Goal: Task Accomplishment & Management: Manage account settings

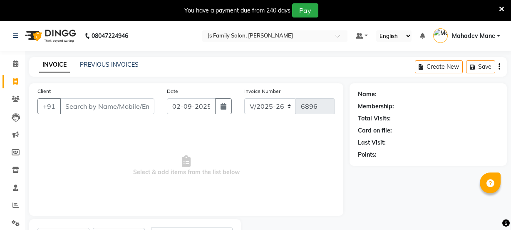
select select "3729"
select select "service"
click at [18, 63] on icon at bounding box center [15, 63] width 5 height 6
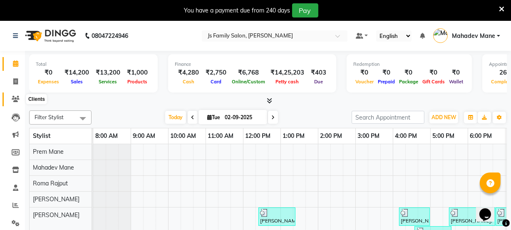
click at [15, 98] on icon at bounding box center [16, 99] width 8 height 6
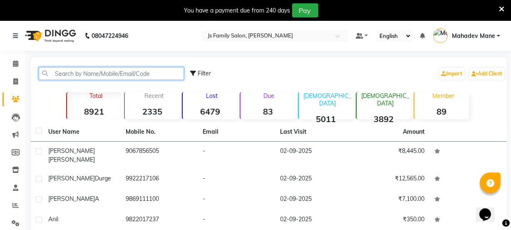
click at [114, 72] on input "text" at bounding box center [111, 73] width 145 height 13
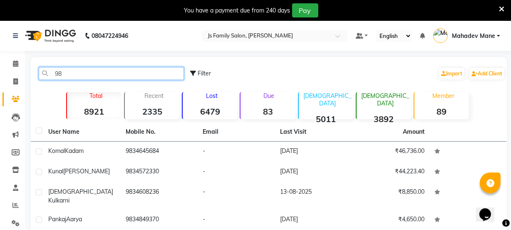
type input "9"
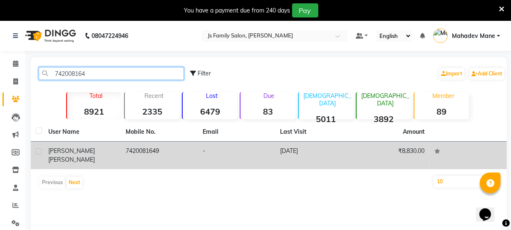
type input "742008164"
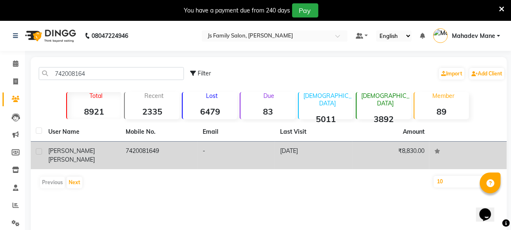
click at [87, 156] on span "[PERSON_NAME]" at bounding box center [71, 159] width 47 height 7
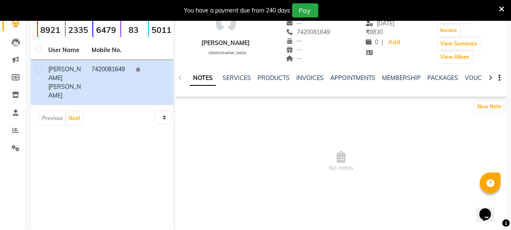
scroll to position [75, 0]
click at [236, 76] on link "SERVICES" at bounding box center [237, 77] width 28 height 7
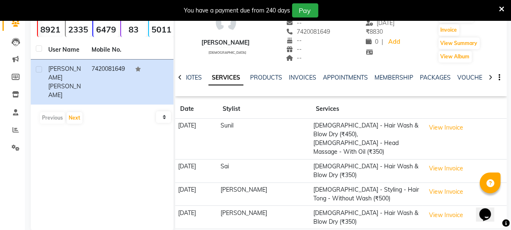
scroll to position [125, 0]
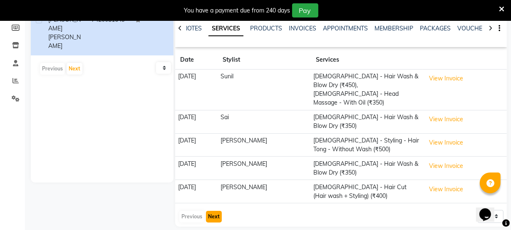
click at [215, 211] on button "Next" at bounding box center [214, 217] width 16 height 12
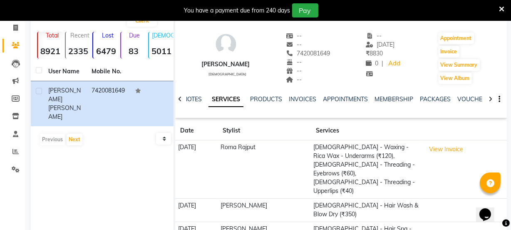
scroll to position [46, 0]
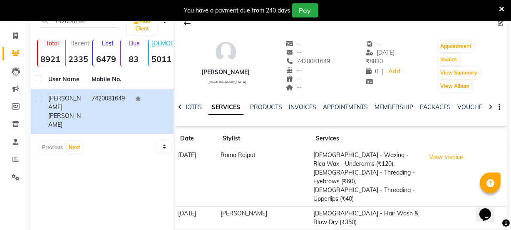
click at [299, 103] on div "INVOICES" at bounding box center [302, 107] width 27 height 9
click at [300, 107] on link "INVOICES" at bounding box center [302, 106] width 27 height 7
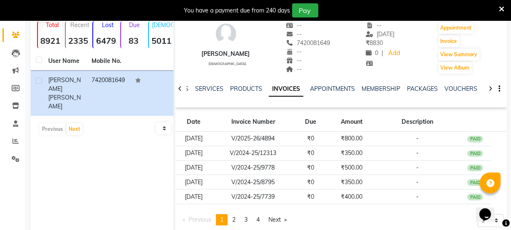
scroll to position [90, 0]
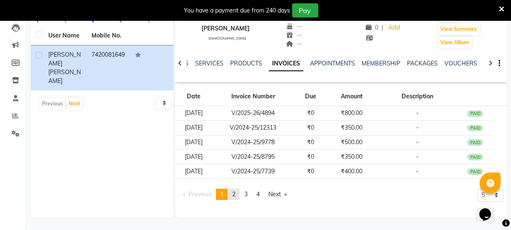
click at [234, 193] on span "2" at bounding box center [233, 193] width 3 height 7
click at [248, 193] on span "3" at bounding box center [245, 193] width 3 height 7
click at [264, 194] on link "page 4" at bounding box center [258, 194] width 12 height 11
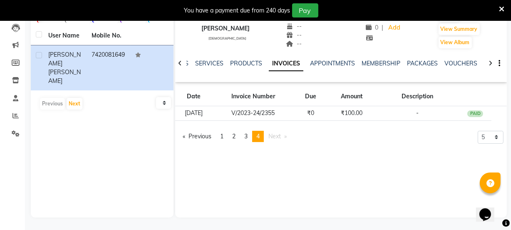
click at [219, 143] on pagination-controls "Previous page 4 / 4 page 1 page 2 page 3 You're on page 4 Next page" at bounding box center [235, 140] width 113 height 18
click at [222, 135] on span "1" at bounding box center [221, 135] width 3 height 7
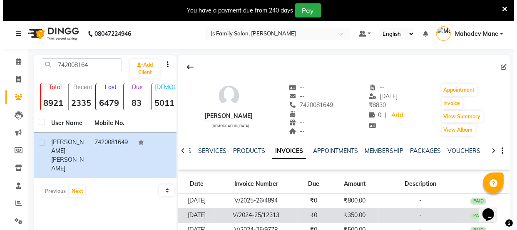
scroll to position [0, 0]
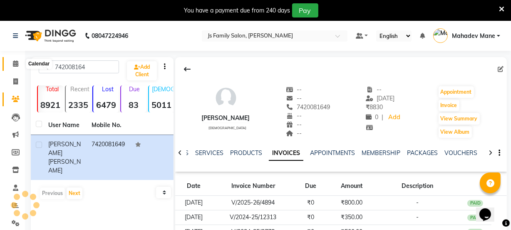
click at [15, 65] on icon at bounding box center [15, 63] width 5 height 6
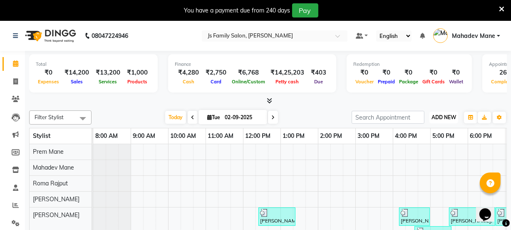
click at [449, 118] on button "ADD NEW Toggle Dropdown" at bounding box center [444, 118] width 29 height 12
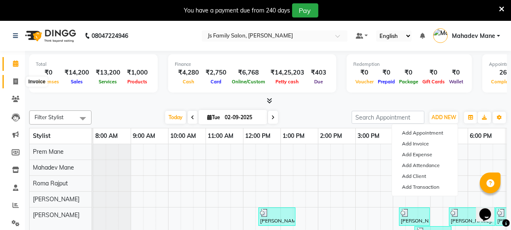
drag, startPoint x: 15, startPoint y: 81, endPoint x: 27, endPoint y: 84, distance: 12.3
click at [15, 82] on icon at bounding box center [15, 81] width 5 height 6
select select "service"
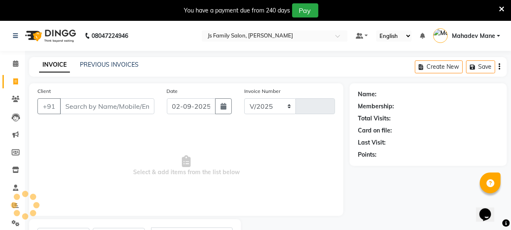
select select "3729"
type input "6896"
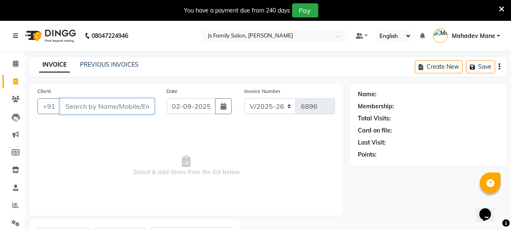
click at [90, 111] on input "Client" at bounding box center [107, 106] width 95 height 16
click at [88, 107] on input "Client" at bounding box center [107, 106] width 95 height 16
type input "9834142963"
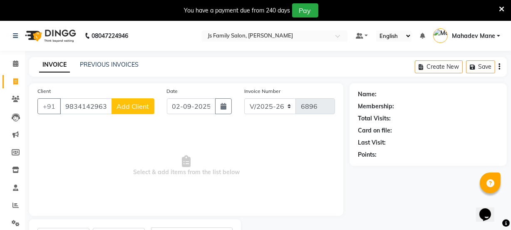
click at [121, 107] on span "Add Client" at bounding box center [133, 106] width 33 height 8
select select "22"
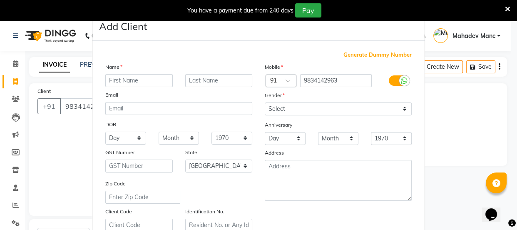
click at [123, 78] on input "text" at bounding box center [138, 80] width 67 height 13
type input "[PERSON_NAME]"
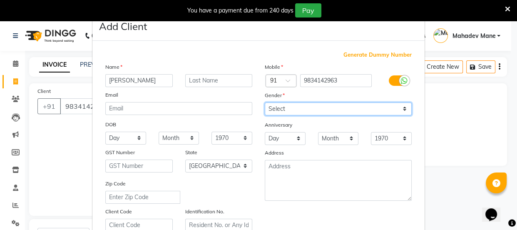
click at [282, 107] on select "Select [DEMOGRAPHIC_DATA] [DEMOGRAPHIC_DATA] Other Prefer Not To Say" at bounding box center [338, 108] width 147 height 13
select select "[DEMOGRAPHIC_DATA]"
click at [265, 102] on select "Select [DEMOGRAPHIC_DATA] [DEMOGRAPHIC_DATA] Other Prefer Not To Say" at bounding box center [338, 108] width 147 height 13
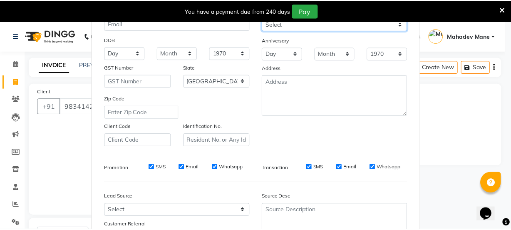
scroll to position [157, 0]
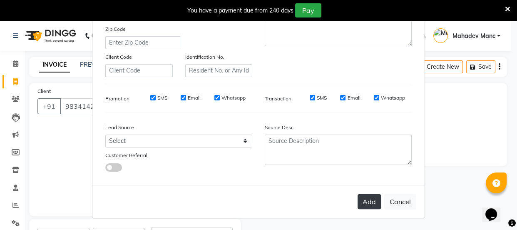
click at [361, 198] on button "Add" at bounding box center [369, 201] width 23 height 15
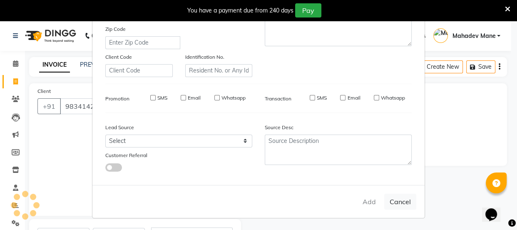
select select
select select "null"
select select
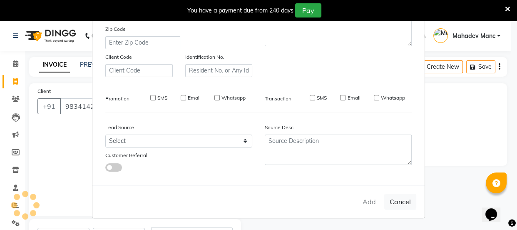
select select
checkbox input "false"
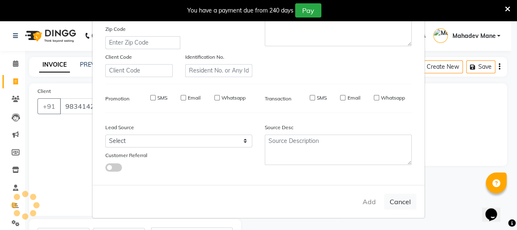
checkbox input "false"
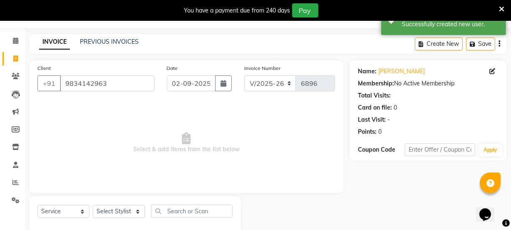
scroll to position [42, 0]
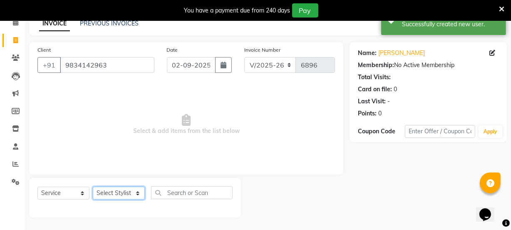
click at [117, 191] on select "Select Stylist [PERSON_NAME] Vaidyakar [PERSON_NAME] [PERSON_NAME] Mane Mosin […" at bounding box center [119, 193] width 52 height 13
select select "63677"
click at [93, 187] on select "Select Stylist [PERSON_NAME] Vaidyakar [PERSON_NAME] [PERSON_NAME] Mane Mosin […" at bounding box center [119, 193] width 52 height 13
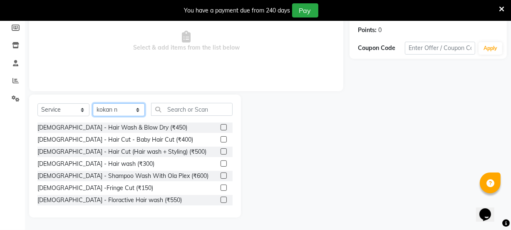
scroll to position [125, 0]
click at [175, 108] on input "text" at bounding box center [192, 109] width 82 height 13
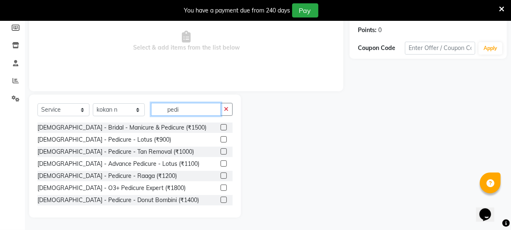
type input "pedi"
click at [221, 139] on label at bounding box center [224, 139] width 6 height 6
click at [221, 139] on input "checkbox" at bounding box center [223, 139] width 5 height 5
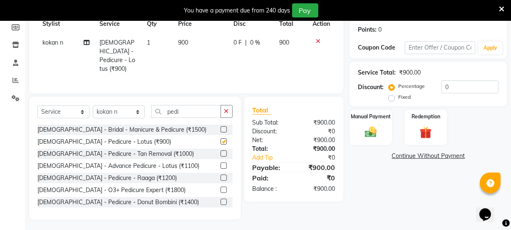
checkbox input "false"
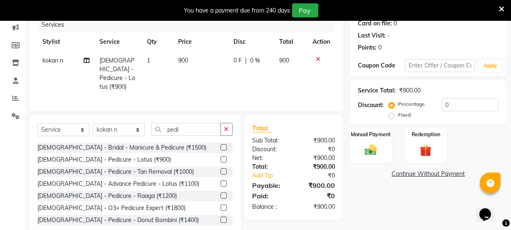
scroll to position [113, 0]
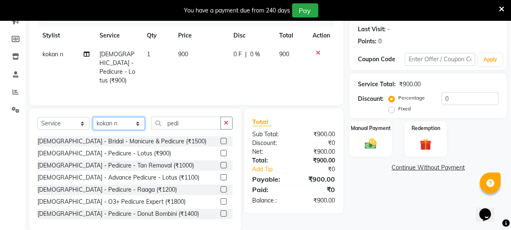
click at [124, 122] on select "Select Stylist [PERSON_NAME] Vaidyakar [PERSON_NAME] [PERSON_NAME] Mane Mosin […" at bounding box center [119, 123] width 52 height 13
select select "22902"
click at [93, 117] on select "Select Stylist [PERSON_NAME] Vaidyakar [PERSON_NAME] [PERSON_NAME] Mane Mosin […" at bounding box center [119, 123] width 52 height 13
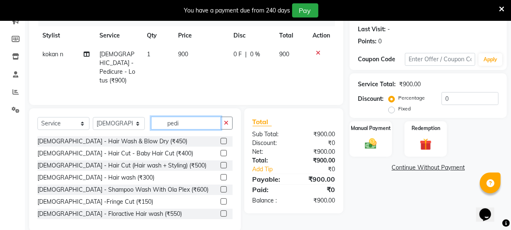
click at [179, 119] on input "pedi" at bounding box center [186, 123] width 70 height 13
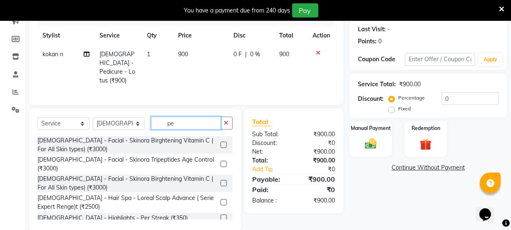
type input "p"
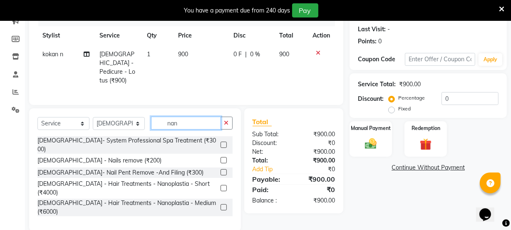
scroll to position [107, 0]
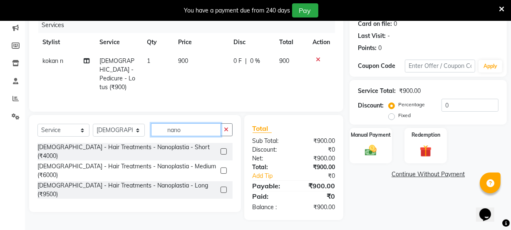
type input "nano"
click at [225, 187] on label at bounding box center [224, 190] width 6 height 6
click at [225, 187] on input "checkbox" at bounding box center [223, 189] width 5 height 5
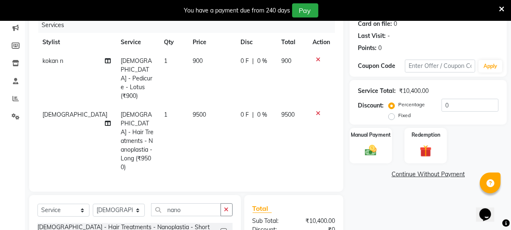
checkbox input "false"
click at [194, 105] on td "9500" at bounding box center [212, 140] width 48 height 71
select select "22902"
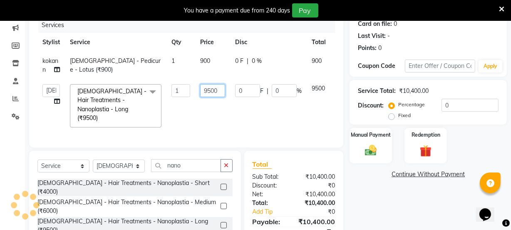
click at [220, 92] on input "9500" at bounding box center [212, 90] width 25 height 13
type input "9"
type input "7000"
click at [242, 118] on td "0 F | 0 %" at bounding box center [268, 105] width 77 height 53
select select "22902"
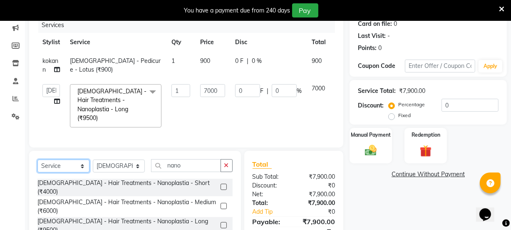
click at [67, 162] on select "Select Service Product Membership Package Voucher Prepaid Gift Card" at bounding box center [63, 166] width 52 height 13
select select "product"
click at [37, 160] on select "Select Service Product Membership Package Voucher Prepaid Gift Card" at bounding box center [63, 166] width 52 height 13
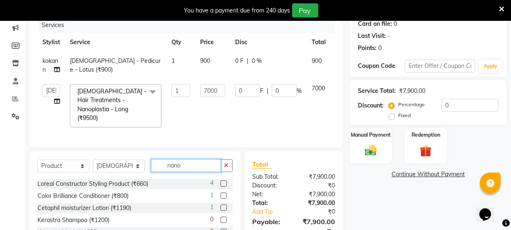
click at [194, 162] on input "nano" at bounding box center [186, 165] width 70 height 13
type input "n"
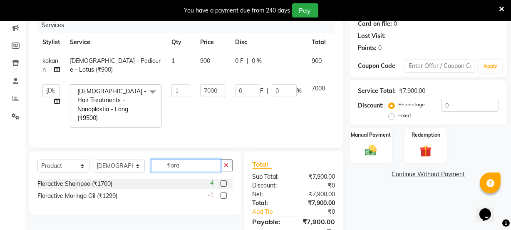
type input "flora"
click at [224, 180] on label at bounding box center [224, 183] width 6 height 6
click at [224, 181] on input "checkbox" at bounding box center [223, 183] width 5 height 5
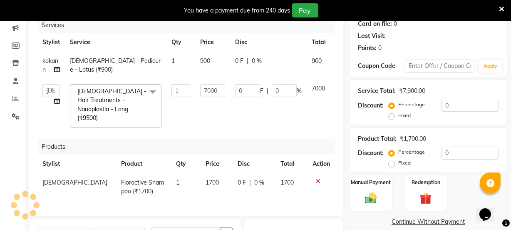
checkbox input "false"
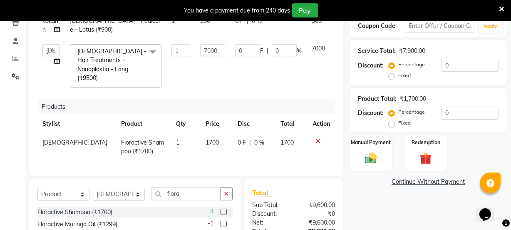
scroll to position [210, 0]
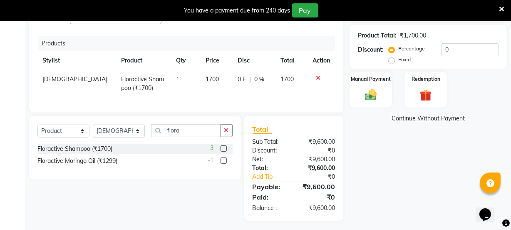
click at [224, 157] on label at bounding box center [224, 160] width 6 height 6
click at [224, 158] on input "checkbox" at bounding box center [223, 160] width 5 height 5
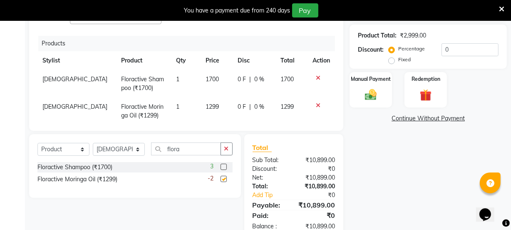
checkbox input "false"
click at [188, 150] on input "flora" at bounding box center [186, 148] width 70 height 13
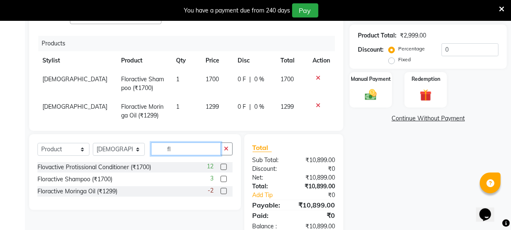
type input "f"
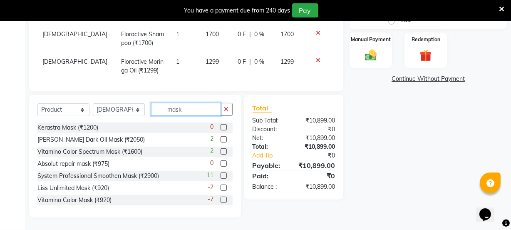
scroll to position [250, 0]
click at [185, 109] on input "mask" at bounding box center [186, 109] width 70 height 13
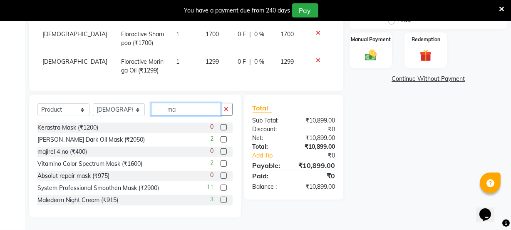
type input "m"
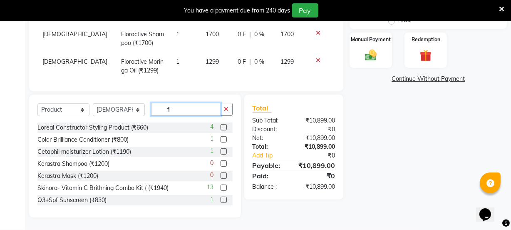
scroll to position [239, 0]
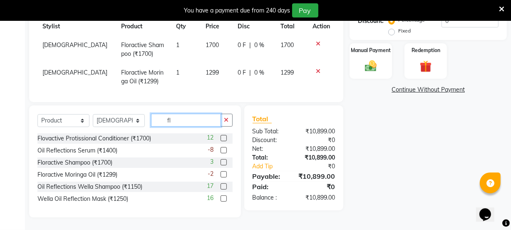
type input "fl"
click at [223, 137] on label at bounding box center [224, 138] width 6 height 6
click at [223, 137] on input "checkbox" at bounding box center [223, 138] width 5 height 5
checkbox input "false"
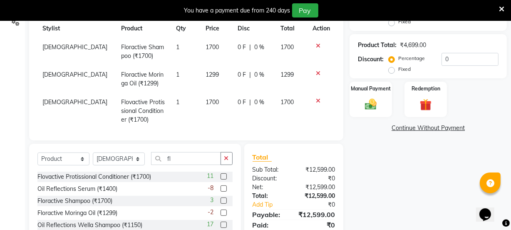
scroll to position [201, 0]
click at [53, 156] on select "Select Service Product Membership Package Voucher Prepaid Gift Card" at bounding box center [63, 158] width 52 height 13
select select "service"
click at [37, 152] on select "Select Service Product Membership Package Voucher Prepaid Gift Card" at bounding box center [63, 158] width 52 height 13
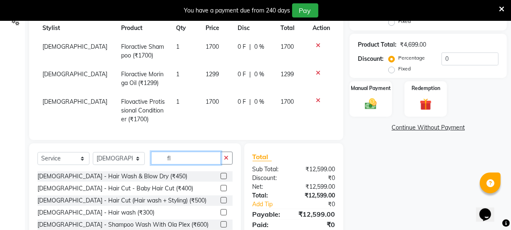
click at [186, 158] on input "fl" at bounding box center [186, 158] width 70 height 13
type input "f"
type input "hair"
click at [221, 200] on label at bounding box center [224, 200] width 6 height 6
click at [221, 200] on input "checkbox" at bounding box center [223, 200] width 5 height 5
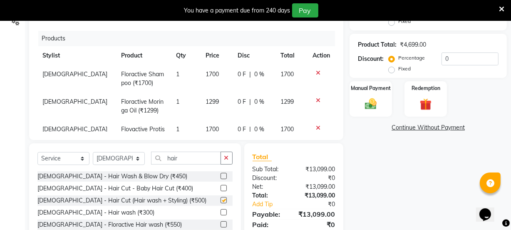
checkbox input "false"
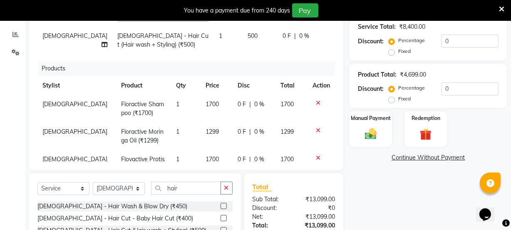
scroll to position [163, 0]
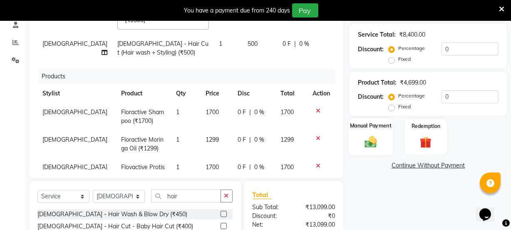
click at [374, 141] on img at bounding box center [371, 142] width 20 height 14
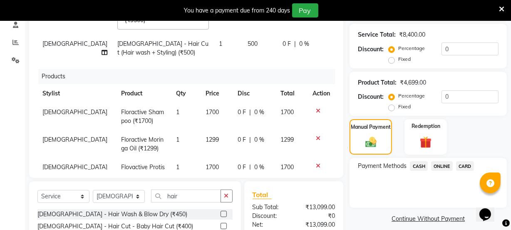
click at [438, 163] on span "ONLINE" at bounding box center [442, 166] width 22 height 10
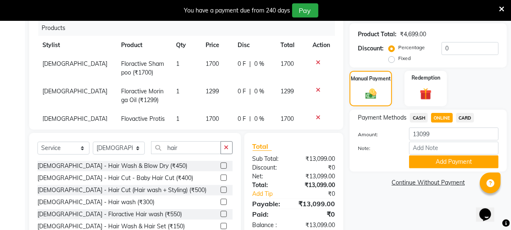
scroll to position [239, 0]
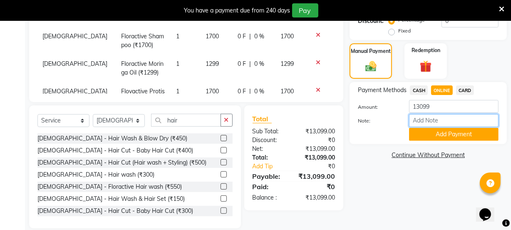
click at [437, 120] on input "Note:" at bounding box center [454, 120] width 90 height 13
click at [380, 142] on div "Payment Methods CASH ONLINE CARD Amount: 13099 Note: Add Payment" at bounding box center [428, 113] width 157 height 62
click at [431, 135] on button "Add Payment" at bounding box center [454, 134] width 90 height 13
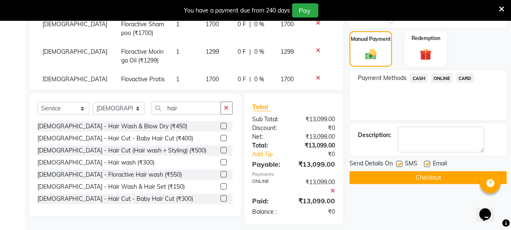
scroll to position [258, 0]
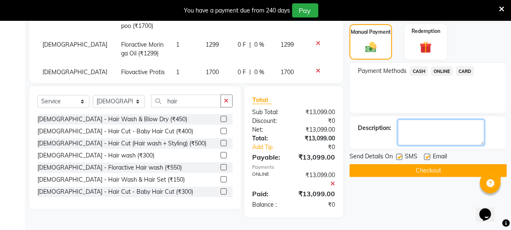
click at [420, 132] on textarea at bounding box center [441, 133] width 87 height 26
click at [431, 139] on textarea at bounding box center [441, 133] width 87 height 26
click at [426, 135] on textarea at bounding box center [441, 133] width 87 height 26
click at [427, 138] on textarea at bounding box center [441, 133] width 87 height 26
click at [459, 137] on textarea at bounding box center [441, 133] width 87 height 26
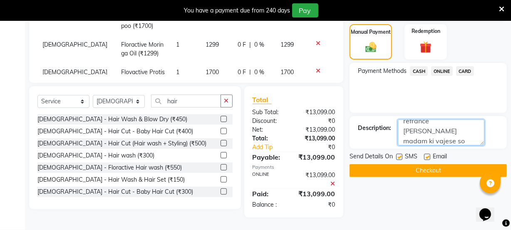
scroll to position [26, 0]
type textarea "first time treatment refrance [PERSON_NAME] madam ki vajese so unko 500 coupen …"
click at [442, 171] on button "Checkout" at bounding box center [428, 170] width 157 height 13
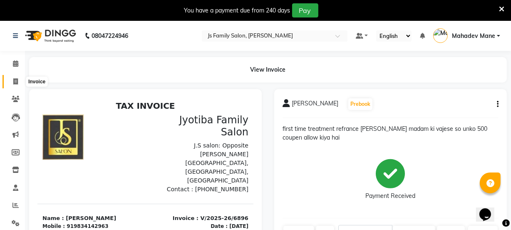
click at [15, 83] on icon at bounding box center [15, 81] width 5 height 6
select select "3729"
select select "service"
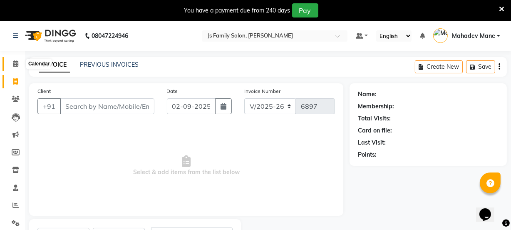
click at [15, 65] on icon at bounding box center [15, 63] width 5 height 6
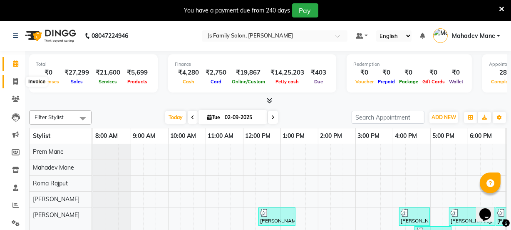
click at [15, 78] on icon at bounding box center [15, 81] width 5 height 6
select select "service"
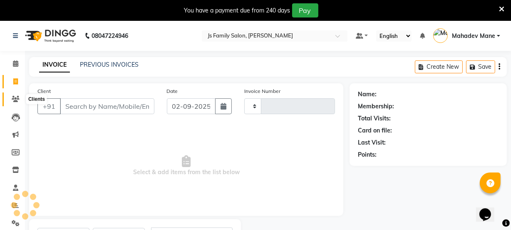
click at [12, 100] on icon at bounding box center [16, 99] width 8 height 6
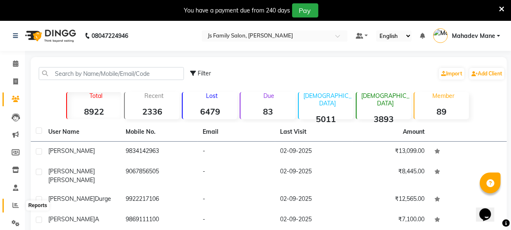
click at [14, 204] on icon at bounding box center [15, 205] width 6 height 6
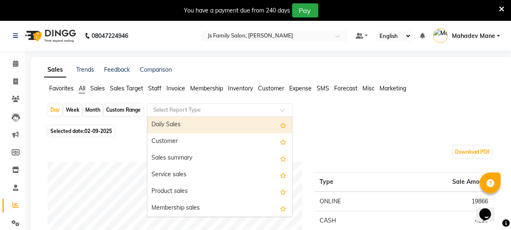
click at [180, 109] on input "text" at bounding box center [212, 110] width 120 height 8
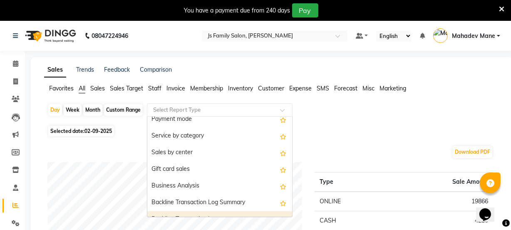
scroll to position [227, 0]
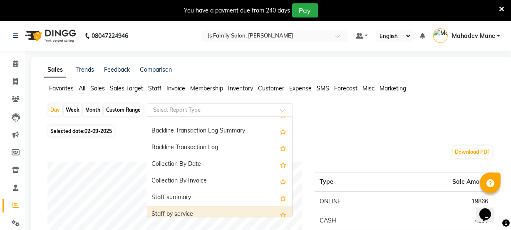
click at [218, 212] on div "Staff by service" at bounding box center [219, 214] width 145 height 17
select select "full_report"
select select "pdf"
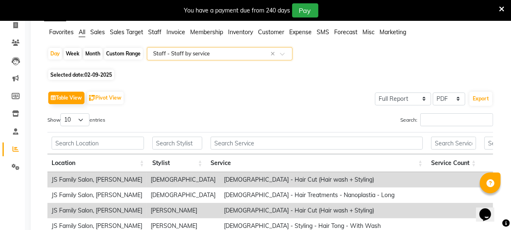
scroll to position [113, 0]
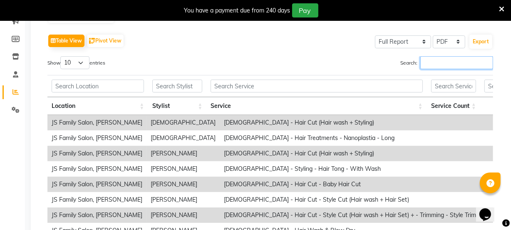
click at [444, 61] on input "Search:" at bounding box center [457, 62] width 73 height 13
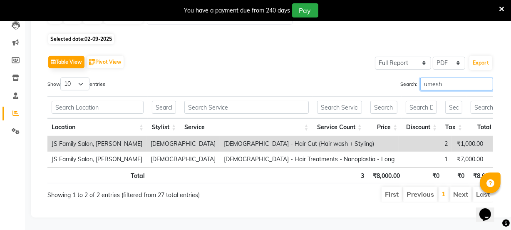
scroll to position [0, 0]
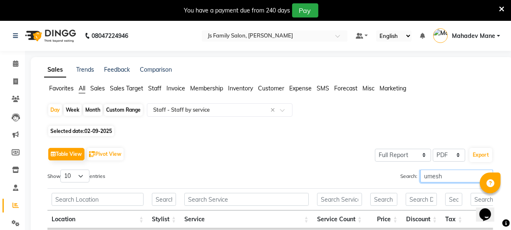
type input "umesh"
click at [91, 107] on div "Month" at bounding box center [92, 110] width 19 height 12
select select "9"
select select "2025"
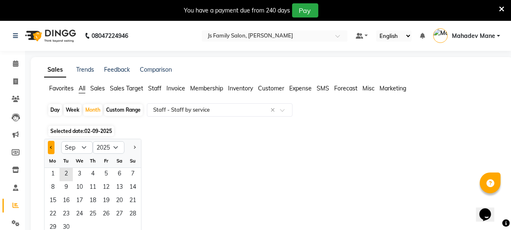
click at [49, 147] on button "Previous month" at bounding box center [51, 147] width 7 height 13
select select "8"
click at [102, 175] on span "1" at bounding box center [106, 174] width 13 height 13
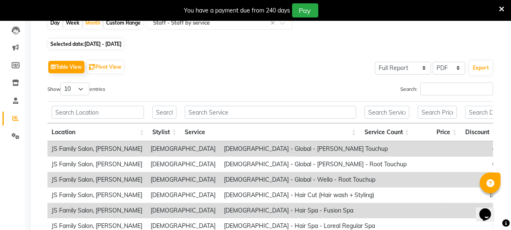
scroll to position [121, 0]
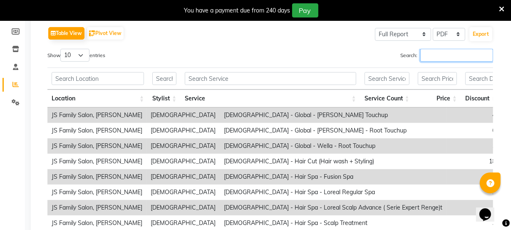
click at [440, 57] on input "Search:" at bounding box center [457, 55] width 73 height 13
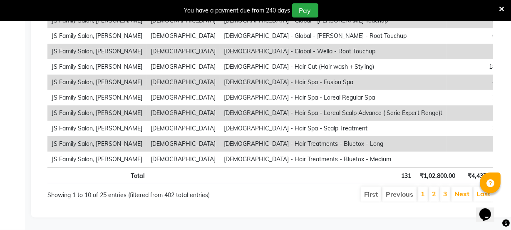
scroll to position [226, 0]
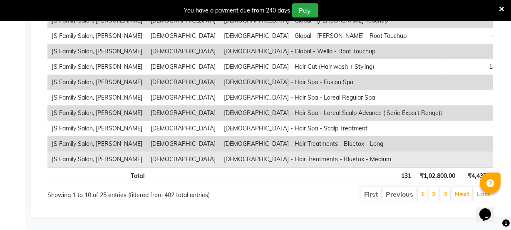
type input "umesh"
click at [447, 152] on td "1" at bounding box center [473, 159] width 53 height 15
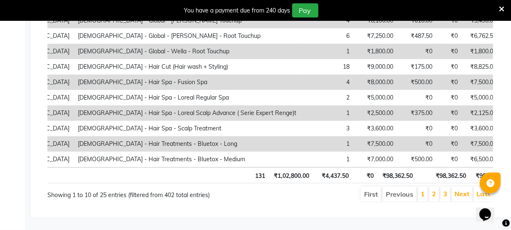
scroll to position [0, 158]
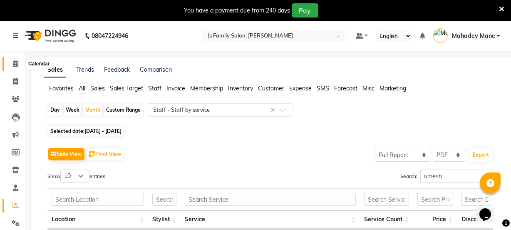
click at [16, 63] on icon at bounding box center [15, 63] width 5 height 6
